Goal: Task Accomplishment & Management: Manage account settings

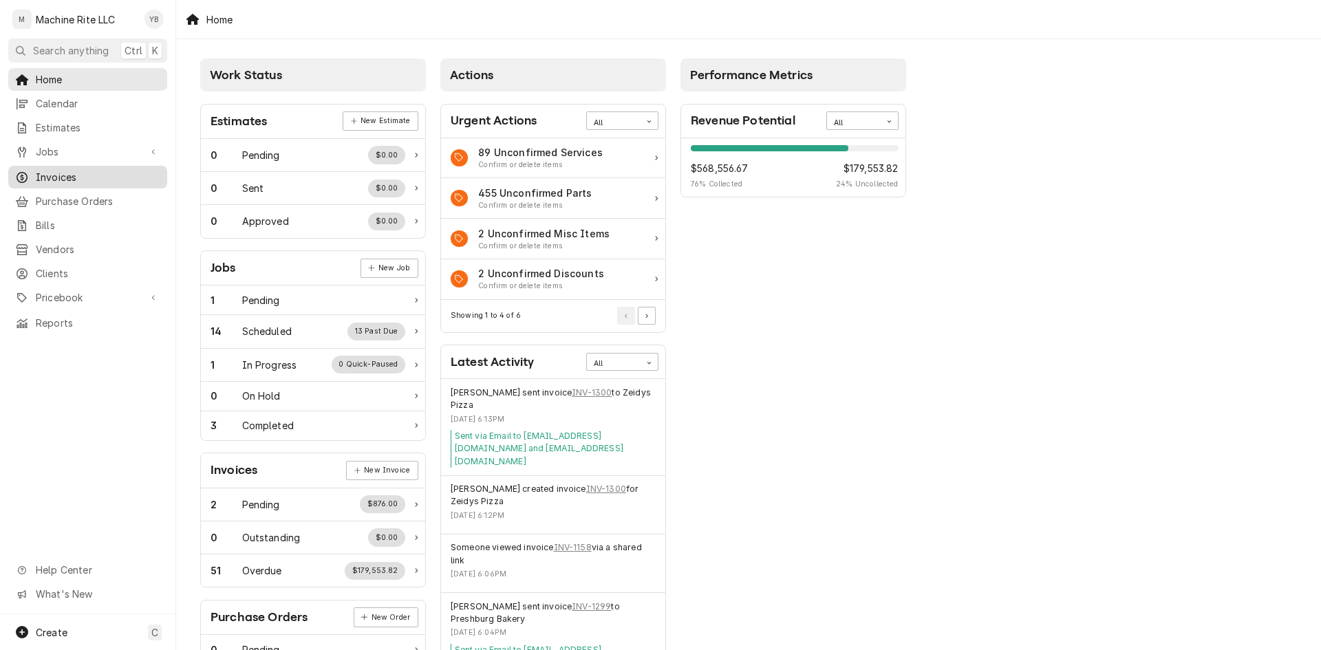
click at [61, 177] on span "Invoices" at bounding box center [98, 177] width 125 height 14
